Goal: Task Accomplishment & Management: Manage account settings

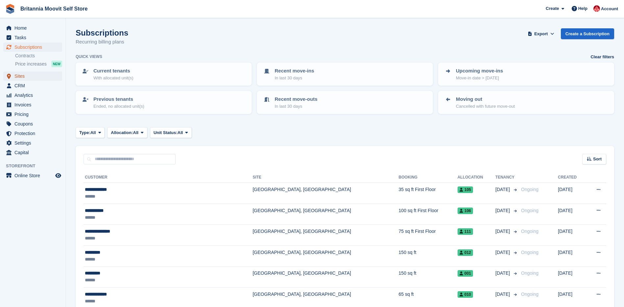
click at [21, 75] on span "Sites" at bounding box center [33, 75] width 39 height 9
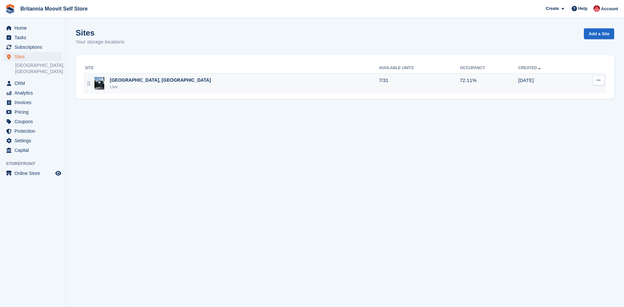
click at [114, 87] on div "Live" at bounding box center [160, 87] width 101 height 7
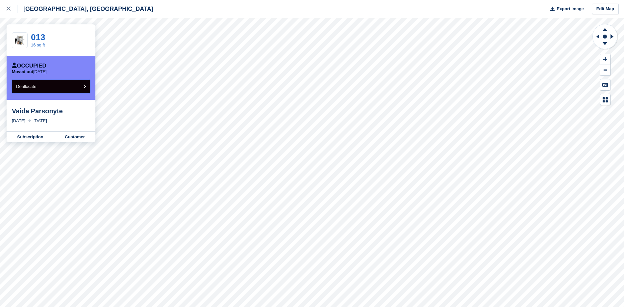
click at [82, 86] on button "Deallocate" at bounding box center [51, 86] width 78 height 13
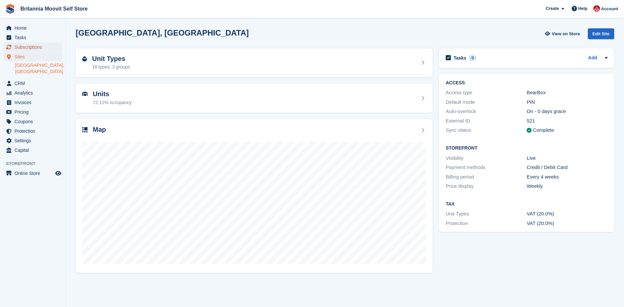
click at [22, 47] on span "Subscriptions" at bounding box center [33, 46] width 39 height 9
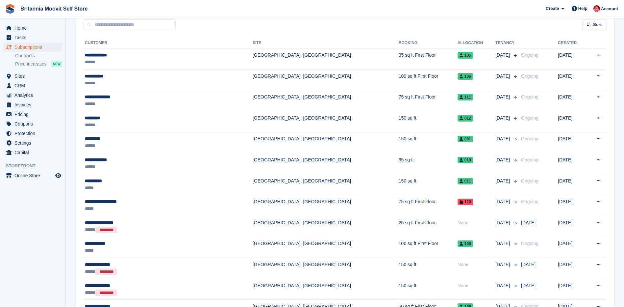
scroll to position [137, 0]
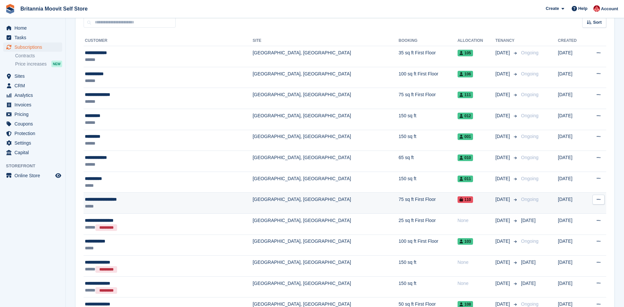
click at [191, 205] on div "*****" at bounding box center [141, 206] width 113 height 7
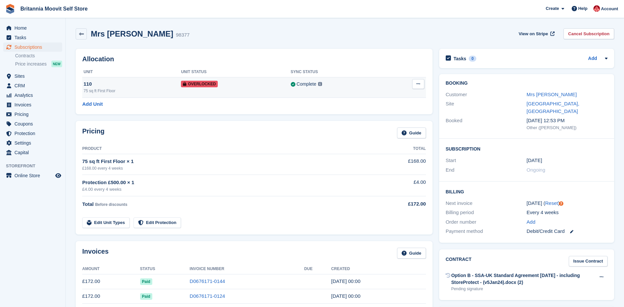
click at [210, 83] on span "Overlocked" at bounding box center [199, 84] width 37 height 7
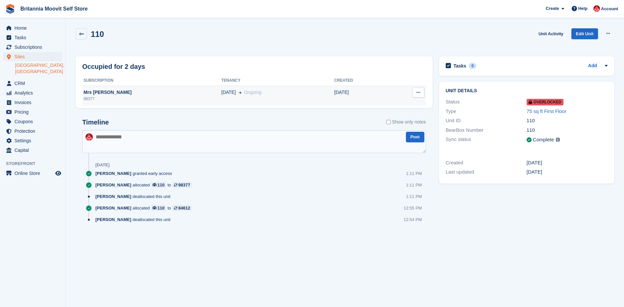
click at [417, 94] on icon at bounding box center [418, 92] width 4 height 4
click at [18, 57] on span "Sites" at bounding box center [33, 56] width 39 height 9
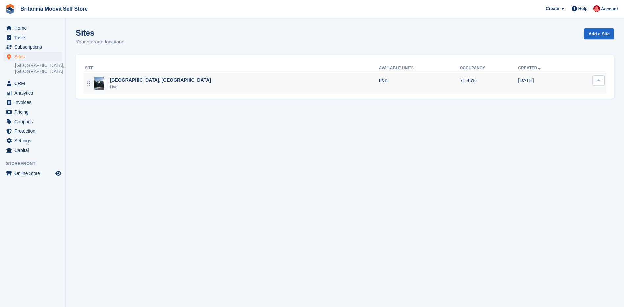
click at [118, 83] on div "[GEOGRAPHIC_DATA], [GEOGRAPHIC_DATA]" at bounding box center [160, 80] width 101 height 7
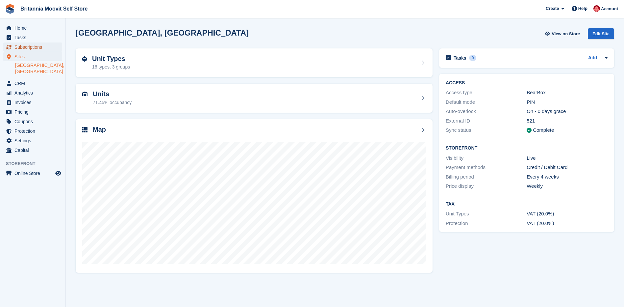
click at [27, 48] on span "Subscriptions" at bounding box center [33, 46] width 39 height 9
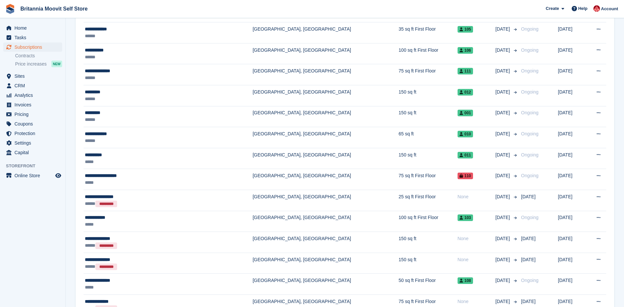
scroll to position [182, 0]
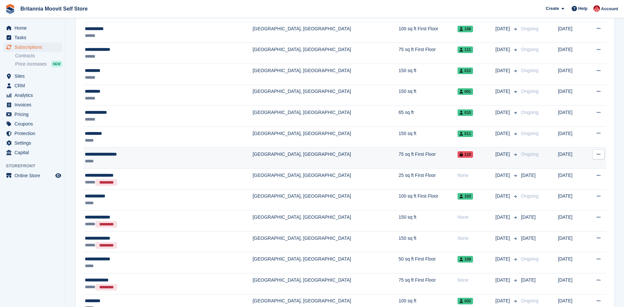
click at [135, 161] on div "*****" at bounding box center [141, 161] width 113 height 7
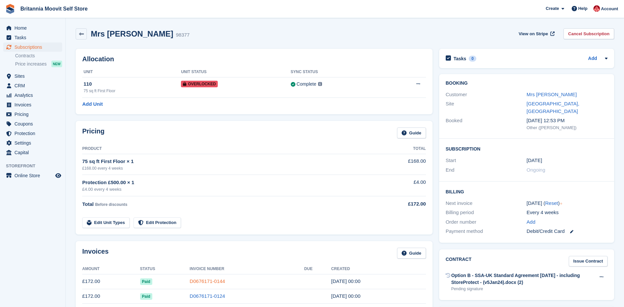
click at [196, 282] on link "D0676171-0144" at bounding box center [208, 281] width 36 height 6
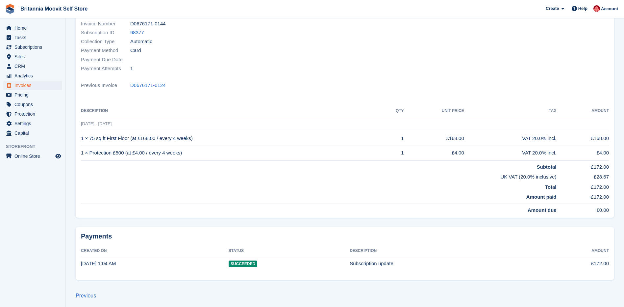
scroll to position [91, 0]
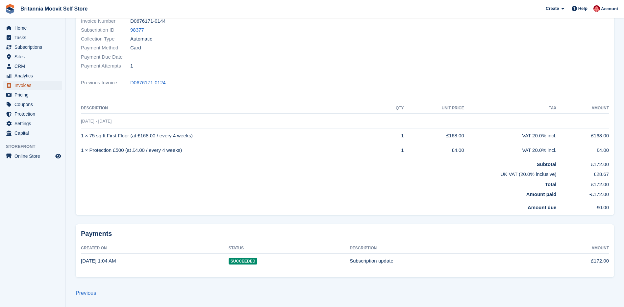
click at [27, 83] on span "Invoices" at bounding box center [33, 85] width 39 height 9
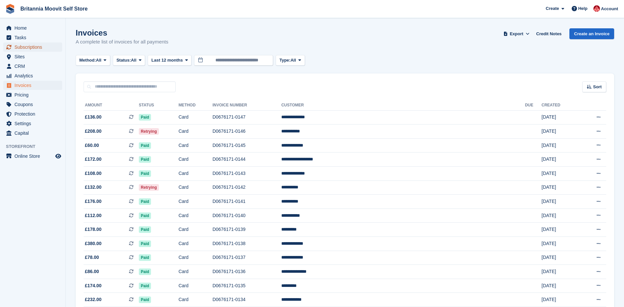
click at [30, 47] on span "Subscriptions" at bounding box center [33, 46] width 39 height 9
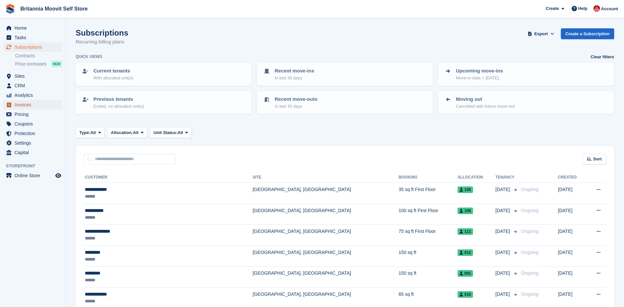
click at [25, 104] on span "Invoices" at bounding box center [33, 104] width 39 height 9
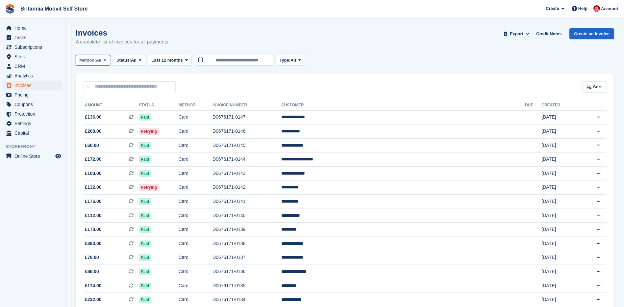
click at [106, 60] on icon at bounding box center [105, 60] width 3 height 4
click at [101, 89] on link "Bank Transfer" at bounding box center [107, 88] width 57 height 12
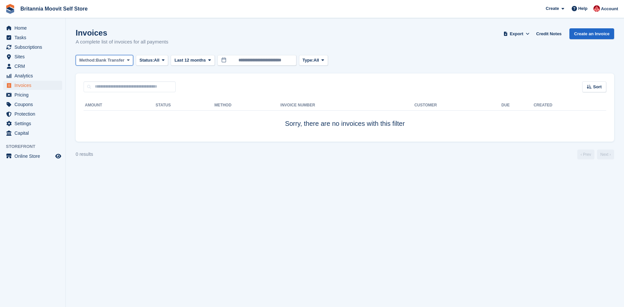
click at [128, 61] on icon at bounding box center [128, 60] width 3 height 4
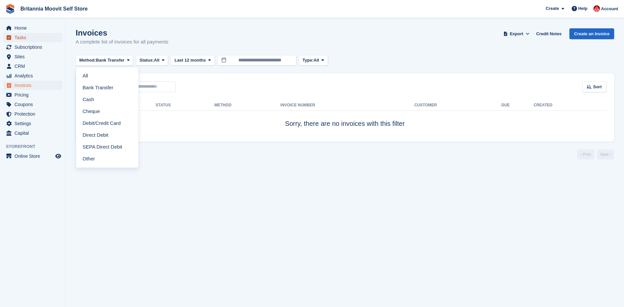
click at [22, 37] on span "Tasks" at bounding box center [33, 37] width 39 height 9
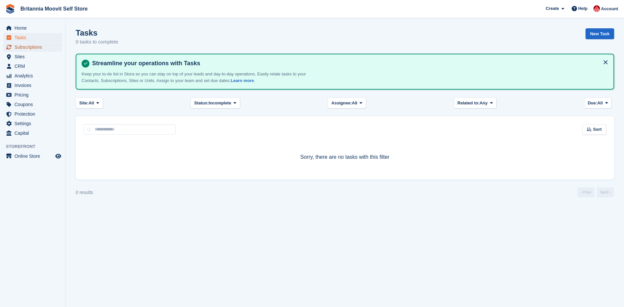
click at [33, 49] on span "Subscriptions" at bounding box center [33, 46] width 39 height 9
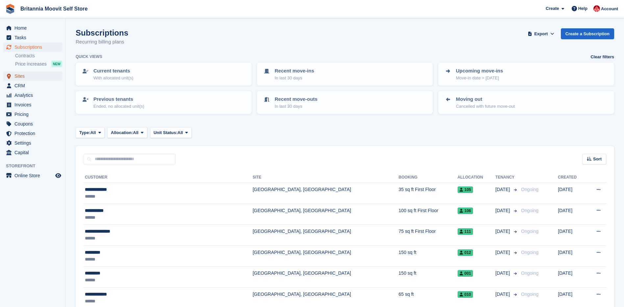
click at [19, 77] on span "Sites" at bounding box center [33, 75] width 39 height 9
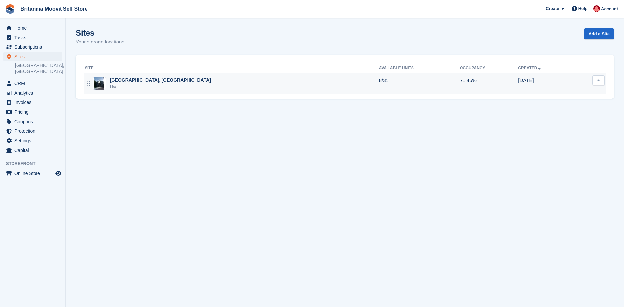
click at [133, 87] on div "Live" at bounding box center [160, 87] width 101 height 7
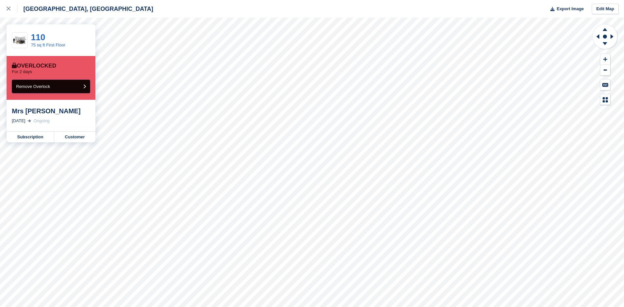
click at [85, 86] on icon "submit" at bounding box center [84, 86] width 3 height 4
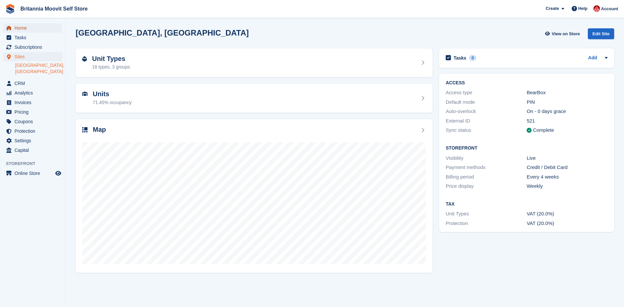
click at [22, 28] on span "Home" at bounding box center [33, 27] width 39 height 9
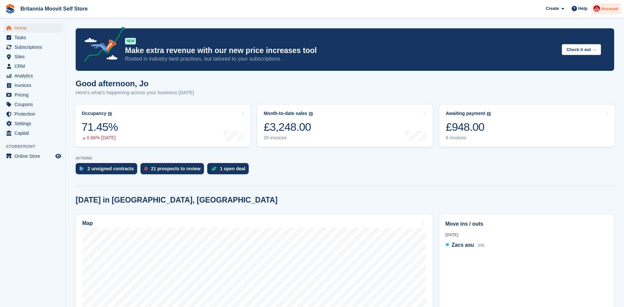
click at [607, 7] on span "Account" at bounding box center [609, 9] width 17 height 7
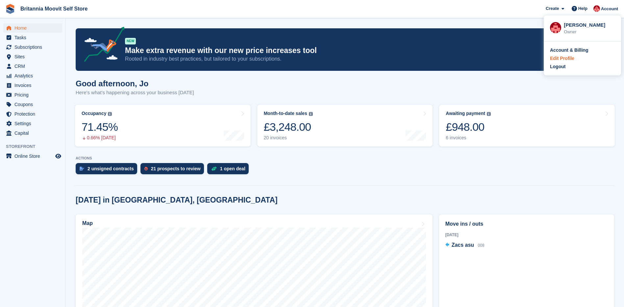
click at [562, 60] on div "Edit Profile" at bounding box center [562, 58] width 24 height 7
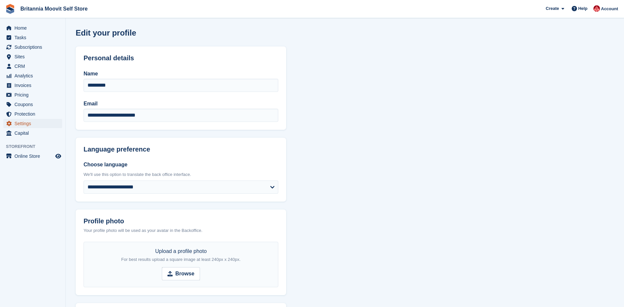
click at [21, 126] on span "Settings" at bounding box center [33, 123] width 39 height 9
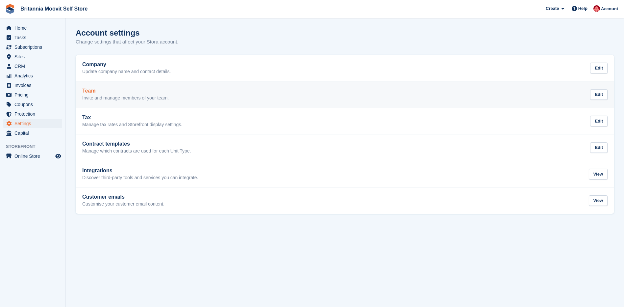
click at [103, 94] on div "Team Invite and manage members of your team." at bounding box center [125, 94] width 87 height 13
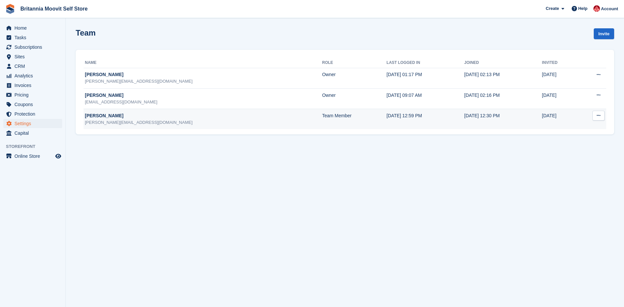
click at [597, 116] on icon at bounding box center [599, 115] width 4 height 4
